Goal: Task Accomplishment & Management: Manage account settings

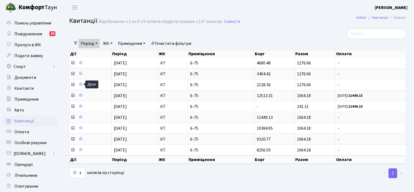
select select "25"
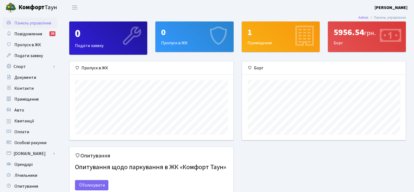
scroll to position [78, 163]
click at [391, 6] on b "[PERSON_NAME]" at bounding box center [390, 8] width 33 height 6
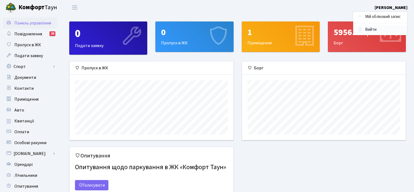
click at [382, 30] on link "Вийти" at bounding box center [380, 30] width 54 height 8
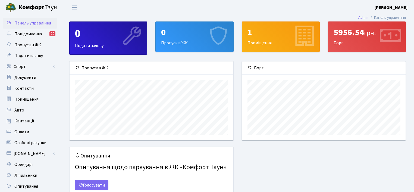
scroll to position [78, 163]
click at [384, 7] on b "[PERSON_NAME]" at bounding box center [390, 8] width 33 height 6
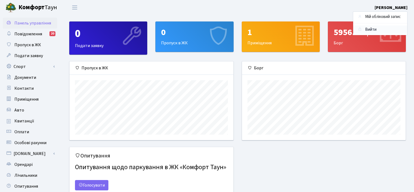
click at [373, 29] on link "Вийти" at bounding box center [380, 30] width 54 height 8
